Goal: Find specific page/section: Find specific page/section

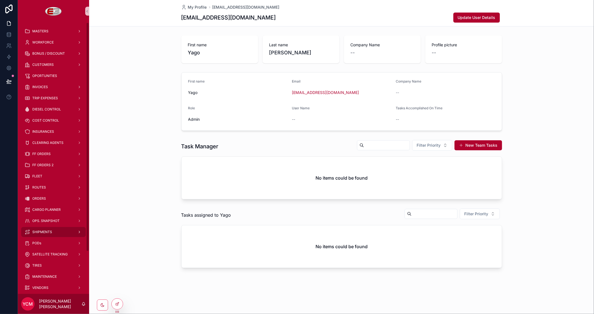
click at [42, 231] on span "SHIPMENTS" at bounding box center [42, 232] width 20 height 4
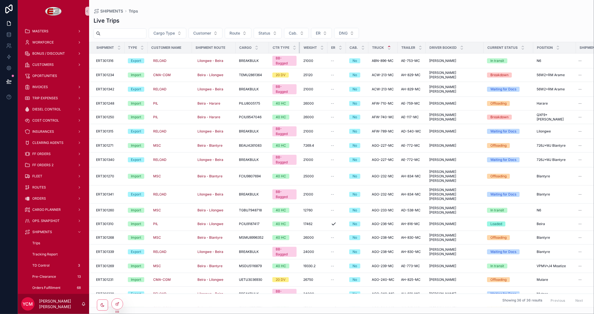
drag, startPoint x: 299, startPoint y: 49, endPoint x: 303, endPoint y: 49, distance: 3.6
click at [303, 49] on tr "Shipment Type Customer Name Shipment Route Cargo Ctr Type Weight ER Cab. Truck …" at bounding box center [375, 47] width 573 height 11
drag, startPoint x: 299, startPoint y: 47, endPoint x: 303, endPoint y: 48, distance: 4.0
click at [303, 48] on tr "Shipment Type Customer Name Shipment Route Cargo Ctr Type Weight ER Cab. Truck …" at bounding box center [375, 47] width 573 height 11
drag, startPoint x: 299, startPoint y: 48, endPoint x: 303, endPoint y: 48, distance: 4.2
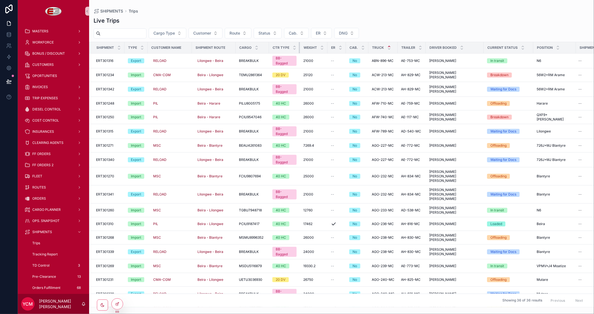
click at [303, 48] on tr "Shipment Type Customer Name Shipment Route Cargo Ctr Type Weight ER Cab. Truck …" at bounding box center [375, 47] width 573 height 11
drag, startPoint x: 299, startPoint y: 48, endPoint x: 305, endPoint y: 48, distance: 6.1
click at [305, 48] on tr "Shipment Type Customer Name Shipment Route Cargo Ctr Type Weight ER Cab. Truck …" at bounding box center [375, 47] width 573 height 11
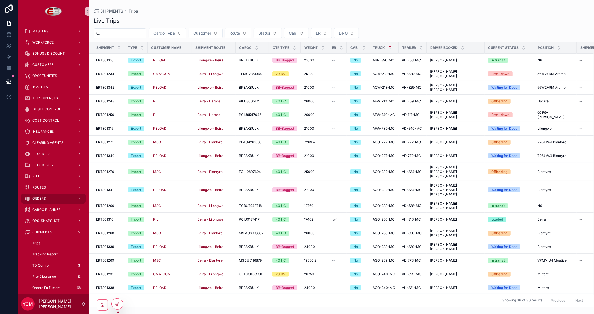
click at [42, 197] on span "ORDERS" at bounding box center [39, 198] width 14 height 4
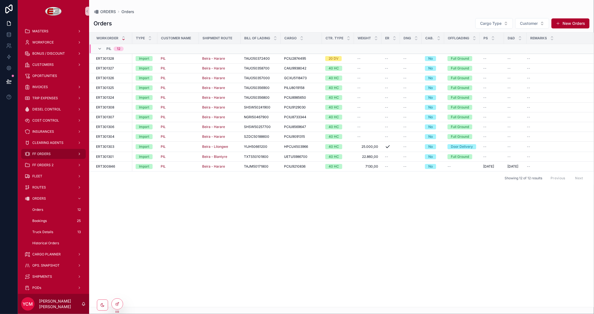
click at [45, 153] on span "FF ORDERS" at bounding box center [41, 154] width 18 height 4
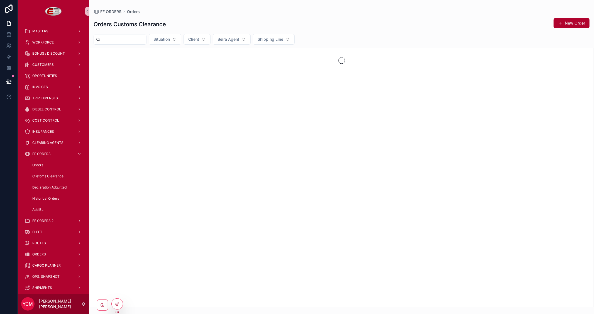
click at [40, 163] on span "Orders" at bounding box center [37, 165] width 11 height 4
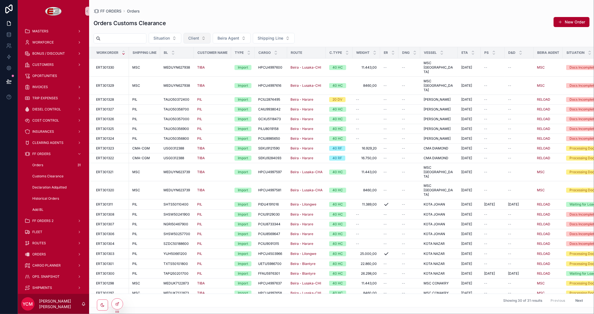
click at [211, 38] on button "Client" at bounding box center [197, 38] width 27 height 11
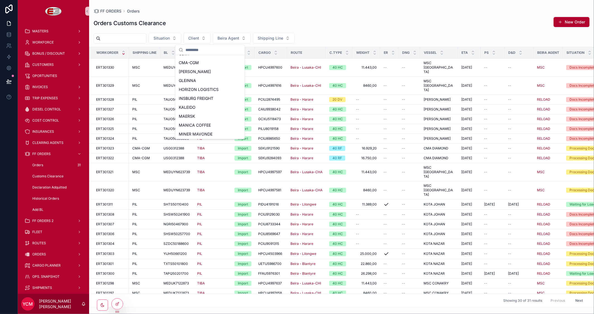
scroll to position [115, 0]
click at [192, 82] on div "PIL" at bounding box center [210, 80] width 67 height 9
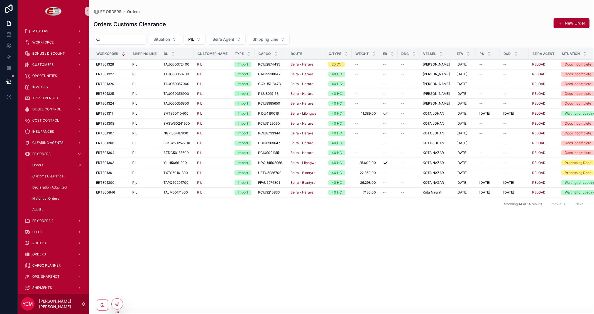
click at [384, 4] on div "FF ORDERS Orders Orders Customs Clearance New Order Situation PIL Beira Agent S…" at bounding box center [341, 153] width 505 height 307
